Goal: Find specific page/section: Find specific page/section

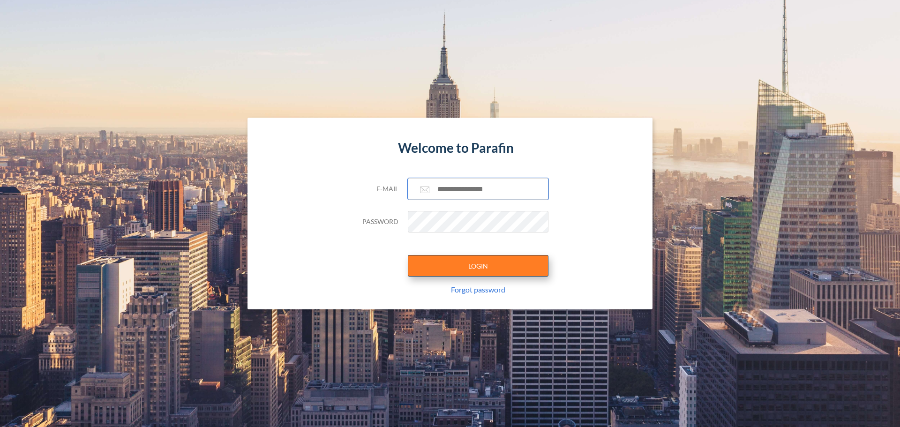
type input "**********"
click at [454, 266] on button "LOGIN" at bounding box center [478, 266] width 141 height 22
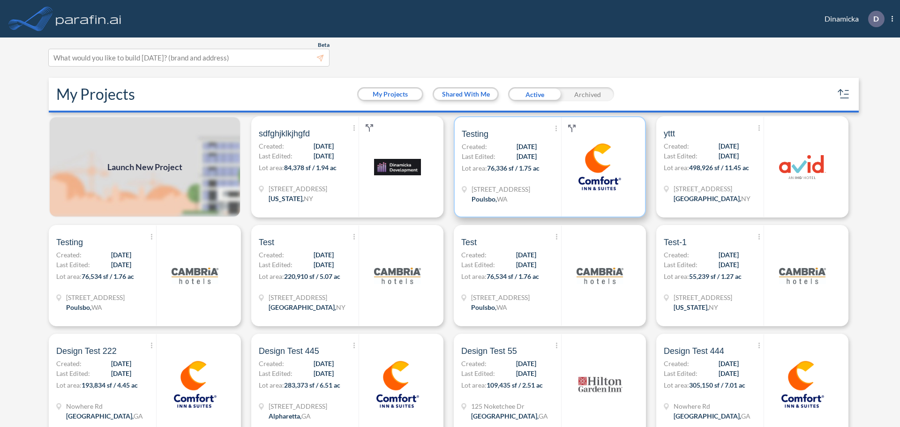
click at [549, 171] on p "Lot area: 76,336 sf / 1.75 ac" at bounding box center [511, 170] width 99 height 14
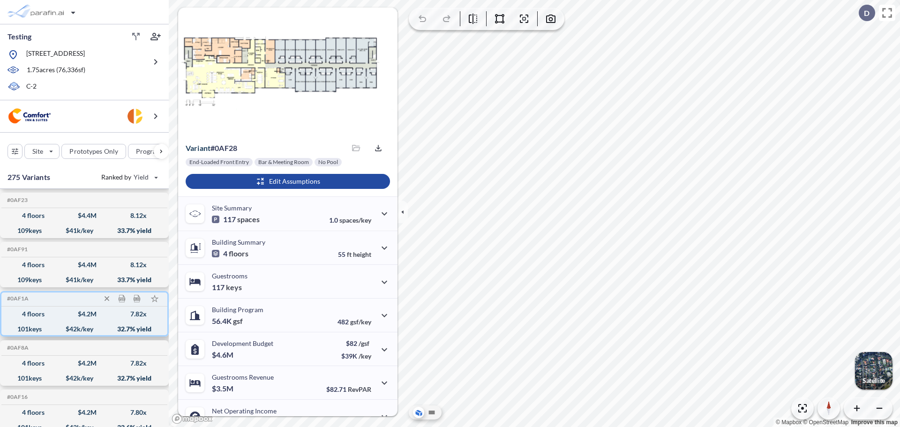
scroll to position [141, 0]
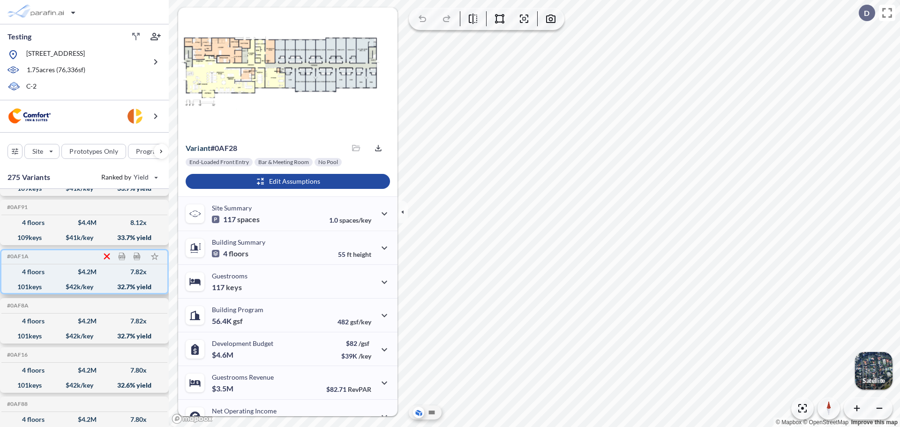
click at [110, 256] on icon at bounding box center [107, 256] width 10 height 10
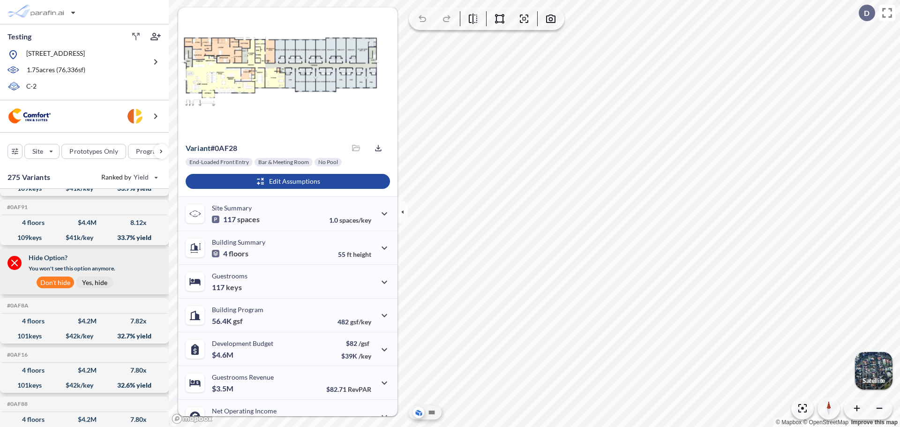
click at [61, 287] on button "Don't hide" at bounding box center [56, 283] width 38 height 12
